Goal: Transaction & Acquisition: Purchase product/service

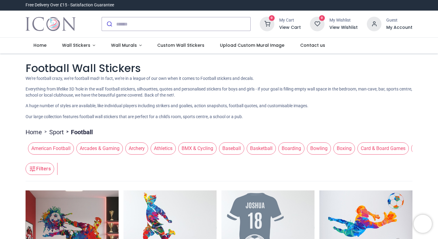
click at [80, 213] on img at bounding box center [72, 237] width 93 height 93
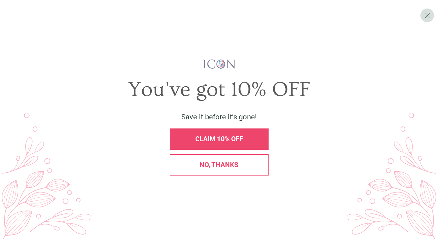
click at [223, 166] on span "No, thanks" at bounding box center [218, 165] width 39 height 8
